Goal: Book appointment/travel/reservation

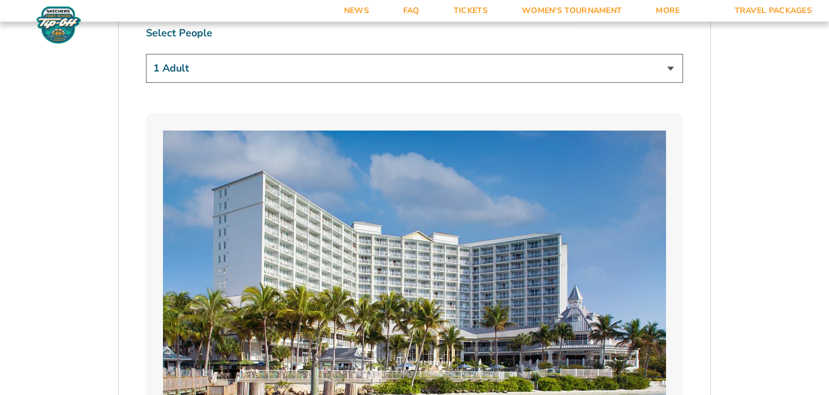
scroll to position [681, 0]
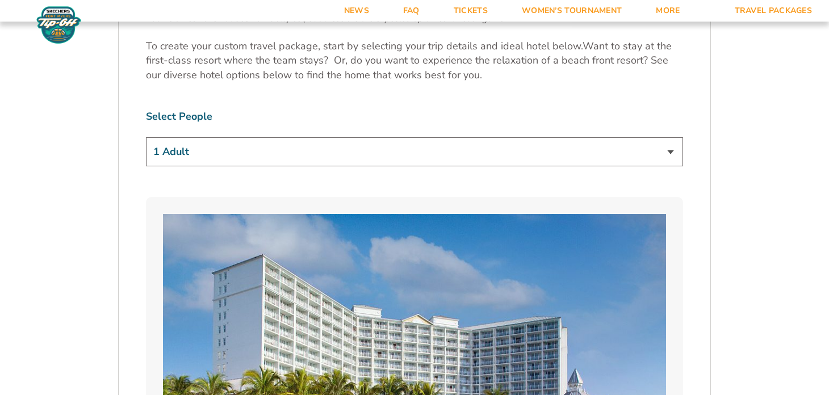
click at [406, 157] on select "1 Adult 2 Adults 3 Adults 4 Adults 2 Adults + 1 Child 2 Adults + 2 Children 2 A…" at bounding box center [414, 151] width 537 height 29
click at [146, 137] on select "1 Adult 2 Adults 3 Adults 4 Adults 2 Adults + 1 Child 2 Adults + 2 Children 2 A…" at bounding box center [414, 151] width 537 height 29
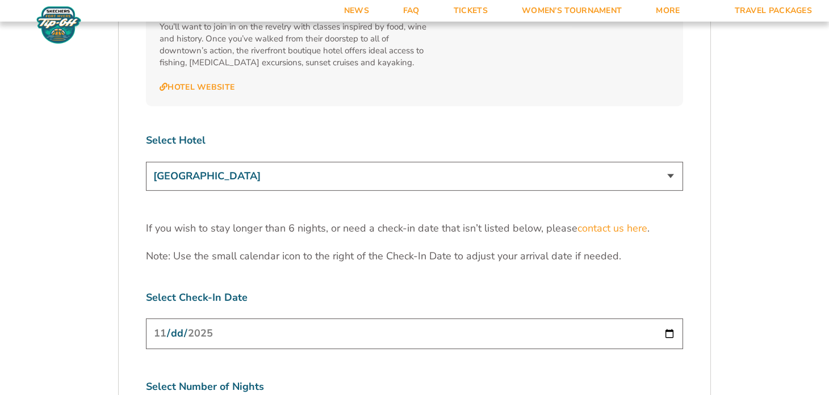
scroll to position [3519, 0]
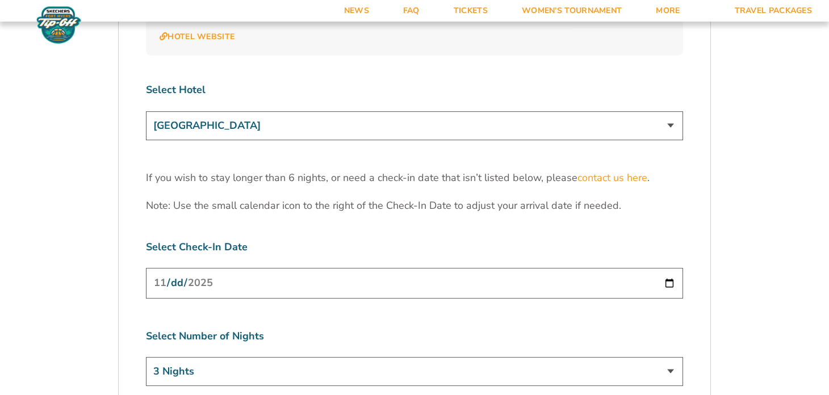
click at [376, 357] on select "3 Nights 4 Nights 5 Nights 6 Nights" at bounding box center [414, 371] width 537 height 29
click at [146, 357] on select "3 Nights 4 Nights 5 Nights 6 Nights" at bounding box center [414, 371] width 537 height 29
click at [305, 357] on select "3 Nights 4 Nights 5 Nights 6 Nights" at bounding box center [414, 371] width 537 height 29
select select "4 Nights"
click at [146, 357] on select "3 Nights 4 Nights 5 Nights 6 Nights" at bounding box center [414, 371] width 537 height 29
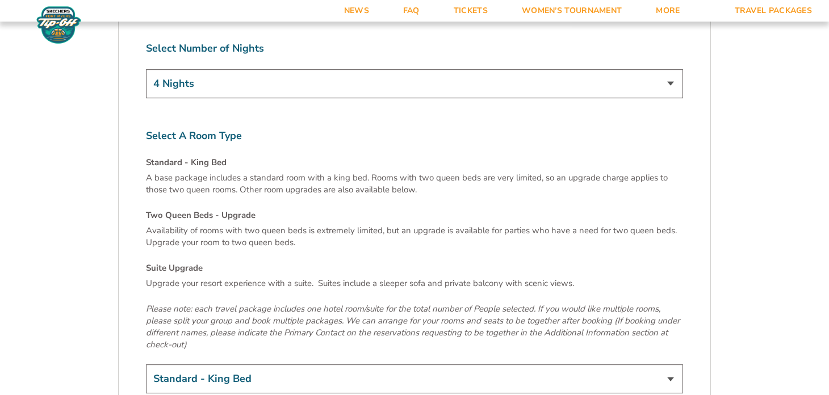
scroll to position [3859, 0]
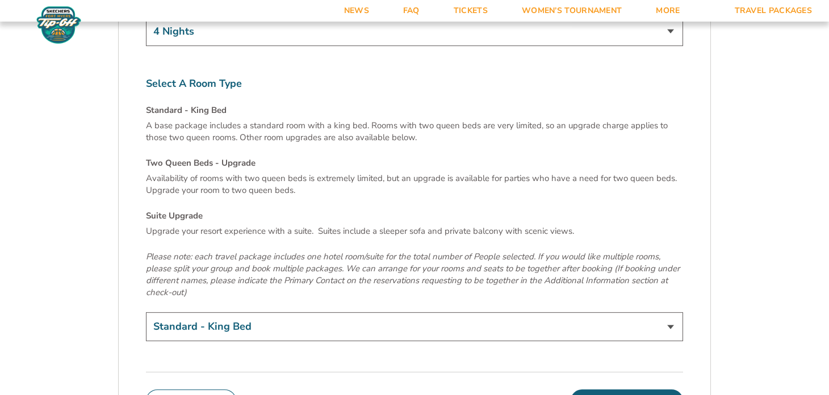
click at [333, 312] on select "Standard - King Bed Two Queen Beds - Upgrade (+$15 per night) Suite Upgrade (+$…" at bounding box center [414, 326] width 537 height 29
select select "Two Queen Beds - Upgrade"
click at [146, 312] on select "Standard - King Bed Two Queen Beds - Upgrade (+$15 per night) Suite Upgrade (+$…" at bounding box center [414, 326] width 537 height 29
click at [655, 389] on button "Continue To Seats" at bounding box center [626, 400] width 112 height 23
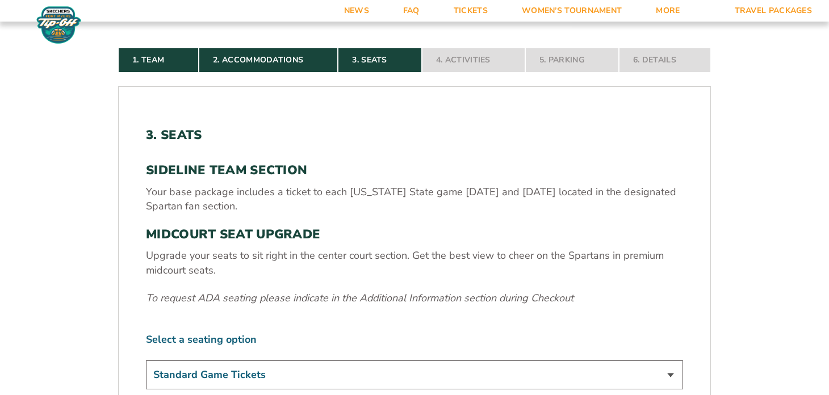
scroll to position [356, 0]
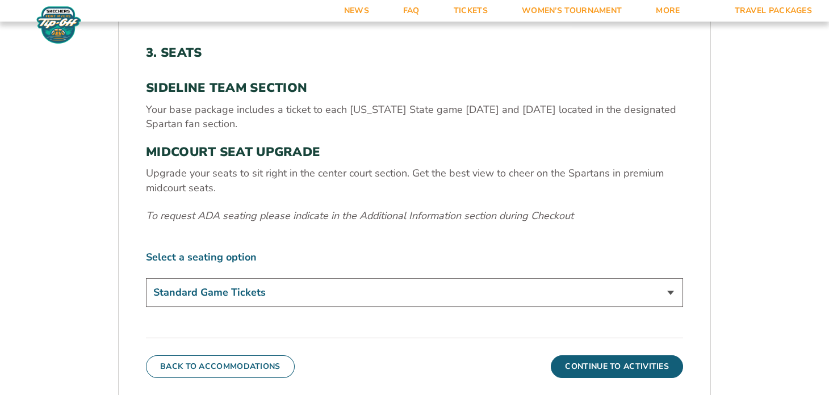
click at [627, 292] on select "Standard Game Tickets Midcourt Seat Upgrade (+$140 per person)" at bounding box center [414, 292] width 537 height 29
click at [640, 367] on button "Continue To Activities" at bounding box center [616, 366] width 132 height 23
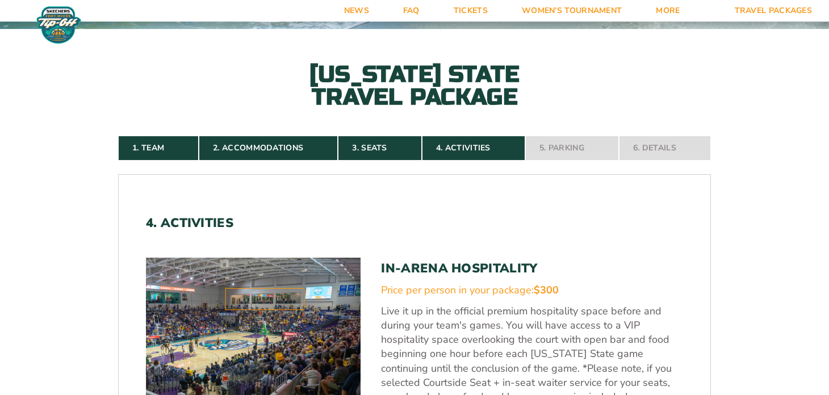
scroll to position [413, 0]
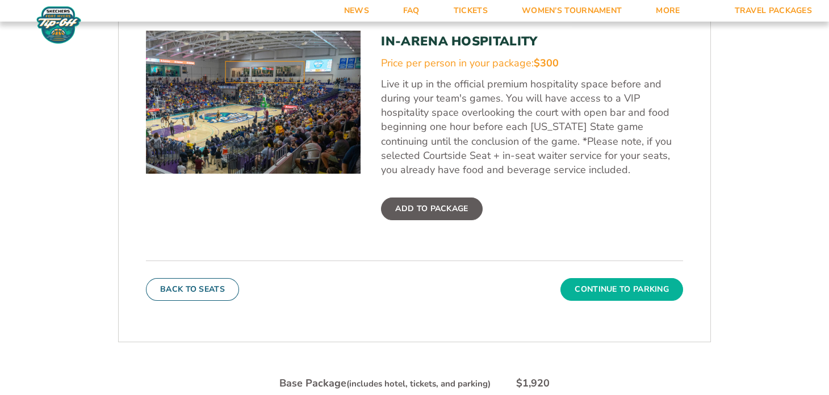
click at [667, 288] on button "Continue To Parking" at bounding box center [621, 289] width 123 height 23
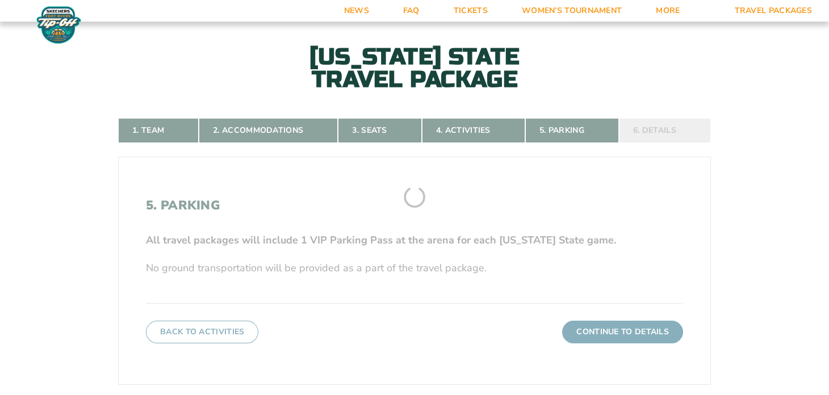
scroll to position [186, 0]
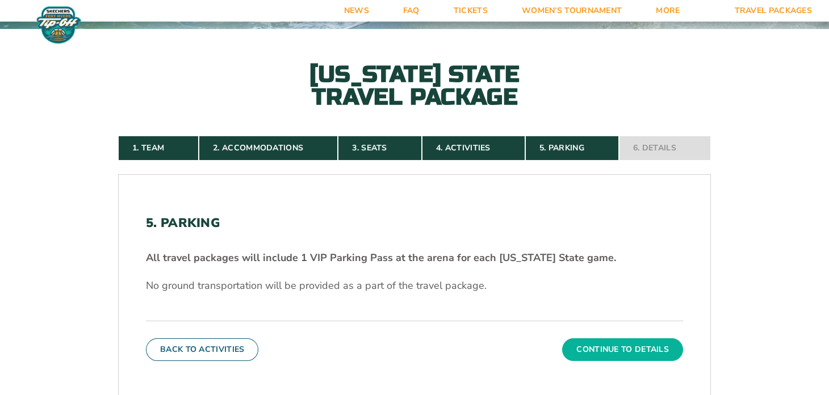
click at [652, 345] on button "Continue To Details" at bounding box center [622, 349] width 121 height 23
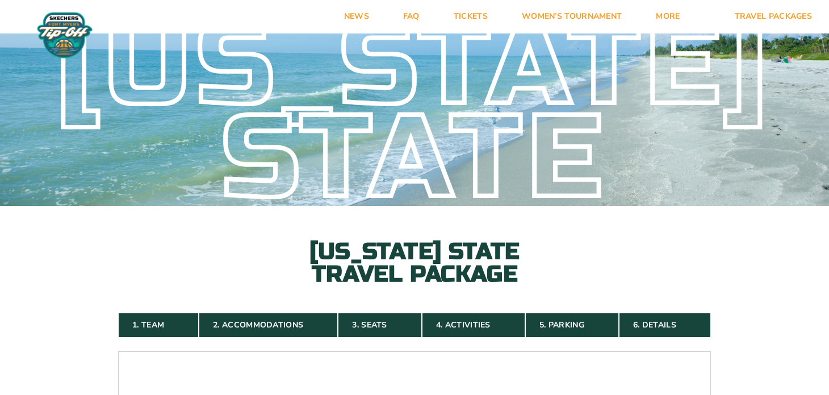
scroll to position [0, 0]
